Goal: Task Accomplishment & Management: Manage account settings

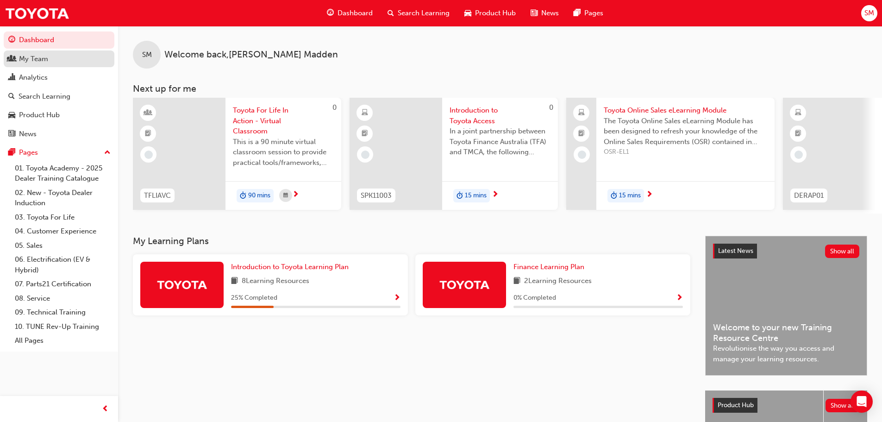
click at [30, 60] on div "My Team" at bounding box center [33, 59] width 29 height 11
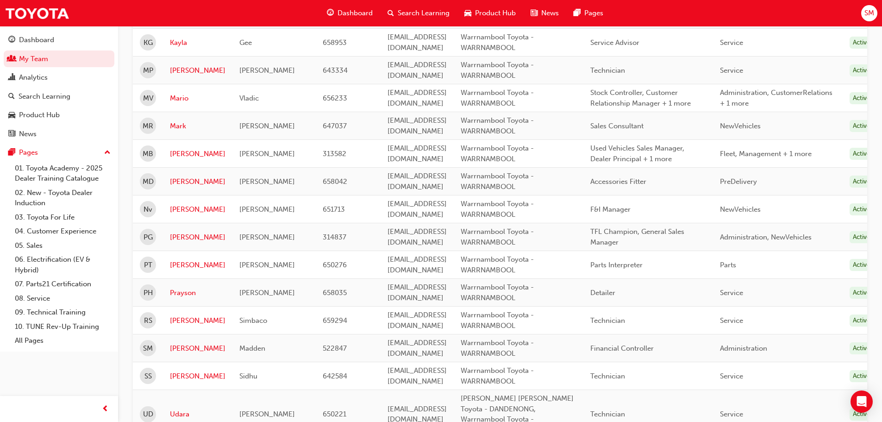
scroll to position [972, 0]
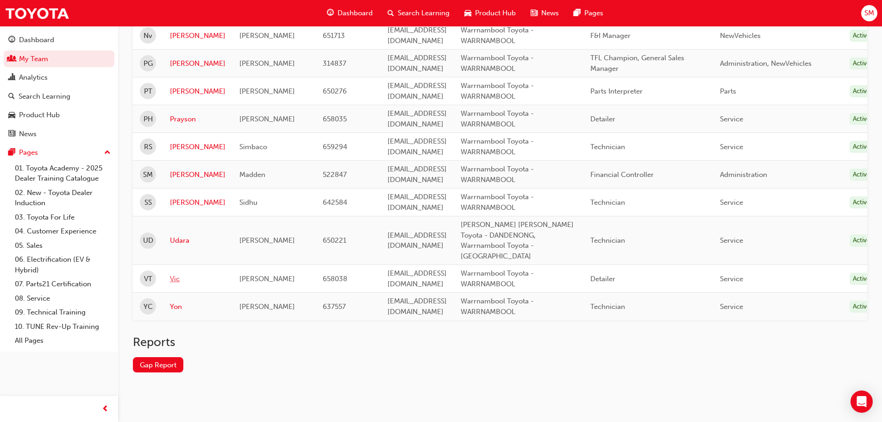
click at [175, 274] on link "Vic" at bounding box center [198, 279] width 56 height 11
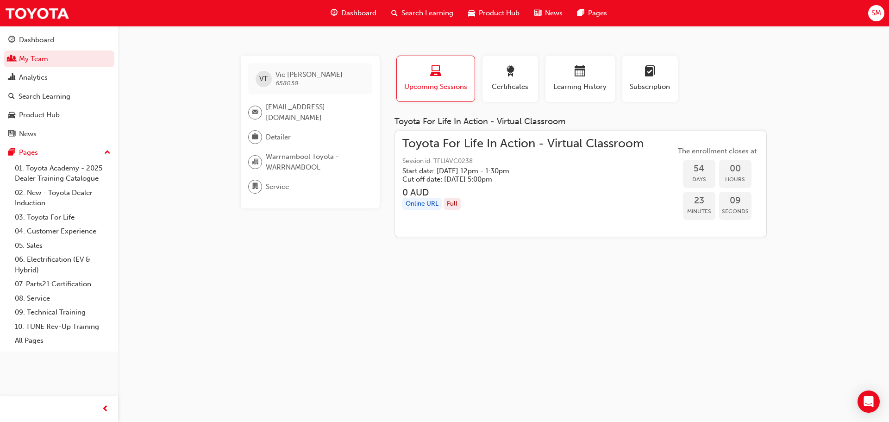
click at [452, 146] on span "Toyota For Life In Action - Virtual Classroom" at bounding box center [522, 143] width 241 height 11
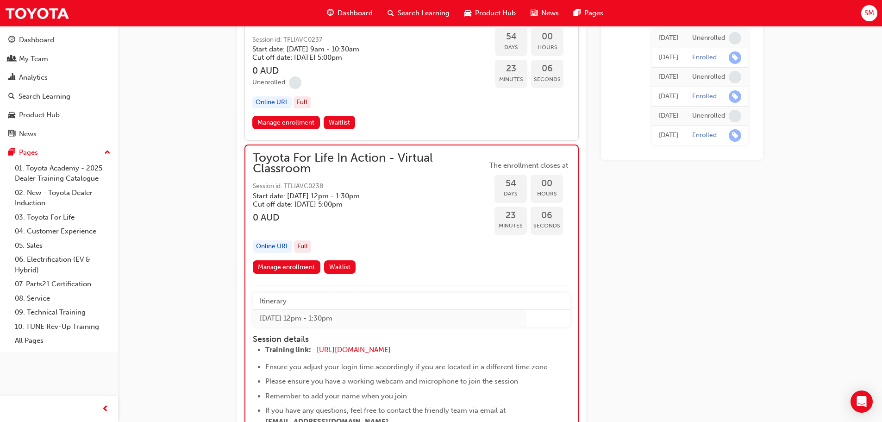
scroll to position [9879, 0]
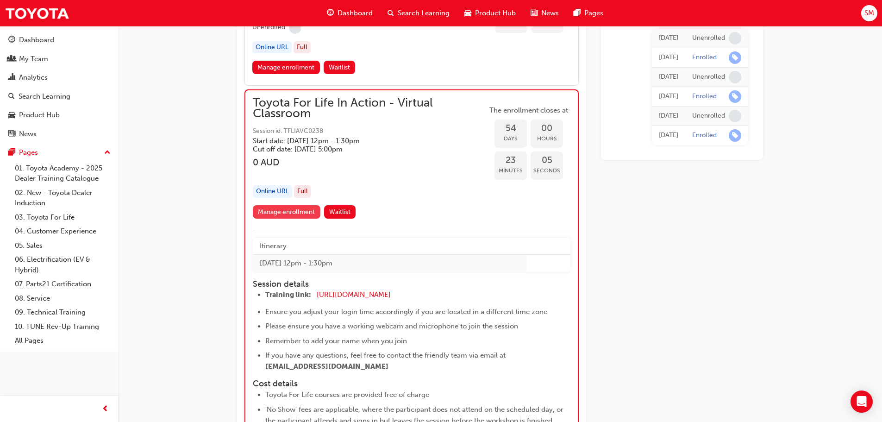
click at [282, 213] on link "Manage enrollment" at bounding box center [287, 211] width 68 height 13
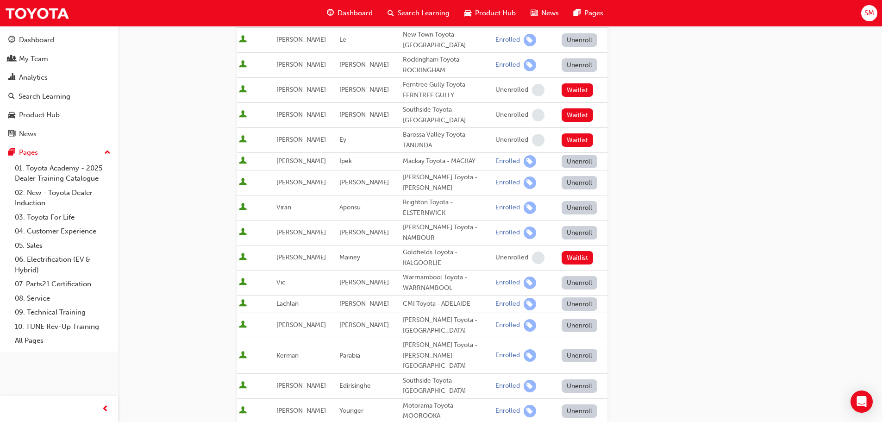
scroll to position [185, 0]
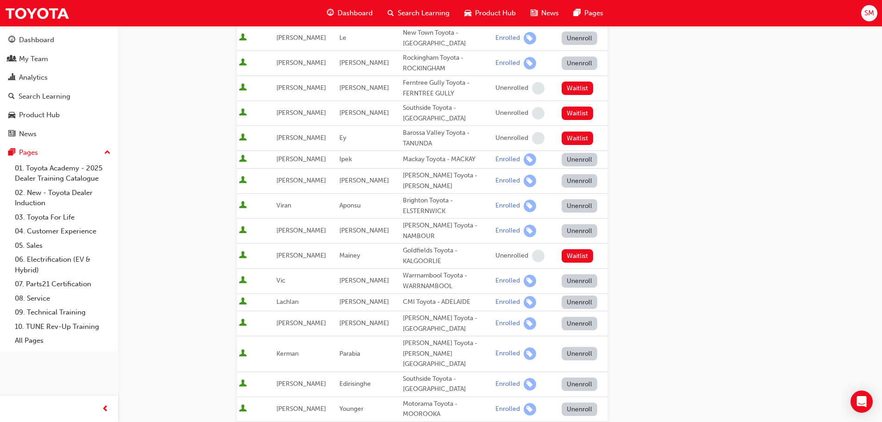
click at [572, 274] on button "Unenroll" at bounding box center [580, 280] width 36 height 13
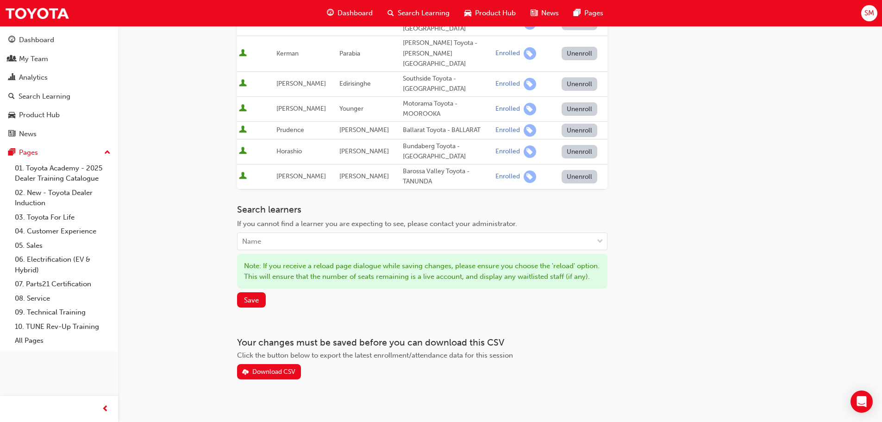
scroll to position [488, 0]
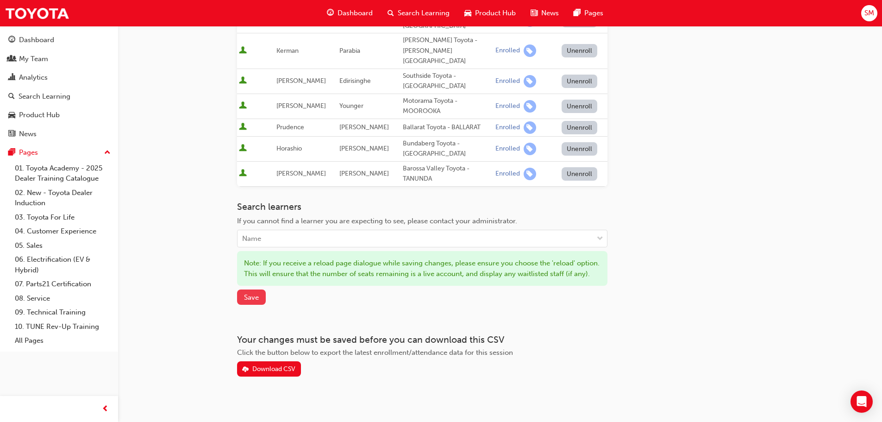
click at [248, 293] on span "Save" at bounding box center [251, 297] width 15 height 8
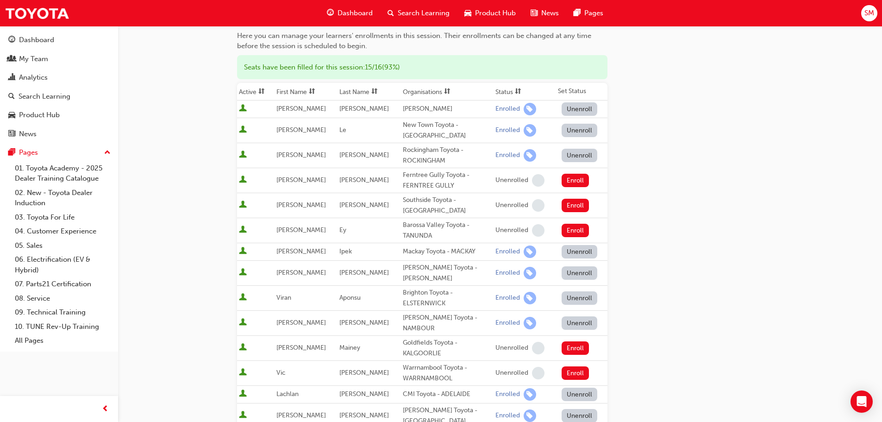
scroll to position [0, 0]
